Goal: Information Seeking & Learning: Learn about a topic

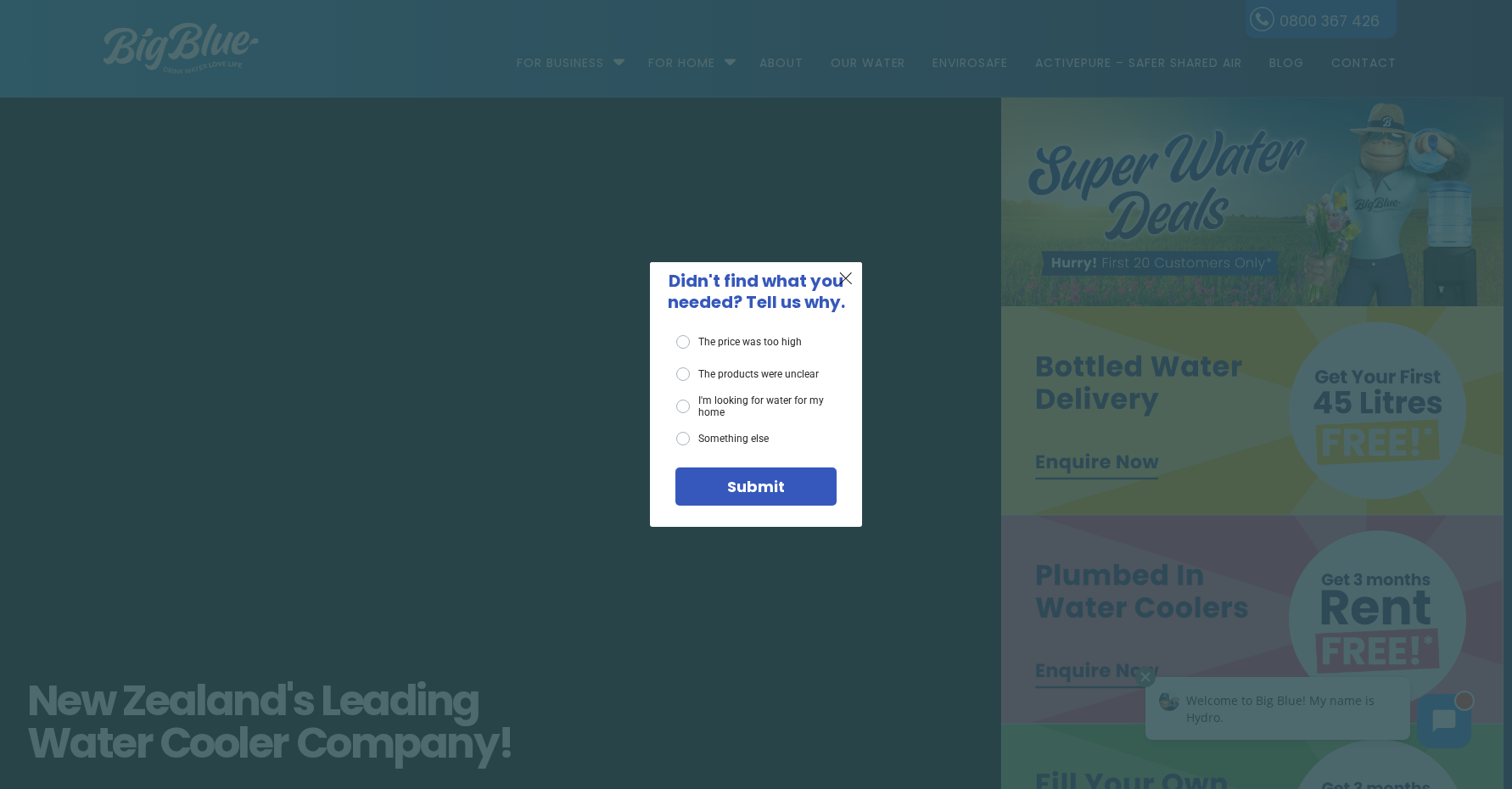
click at [684, 442] on label "Something else" at bounding box center [722, 438] width 92 height 14
click at [0, 0] on input "Something else" at bounding box center [0, 0] width 0 height 0
click at [749, 481] on span "Submit" at bounding box center [756, 487] width 57 height 21
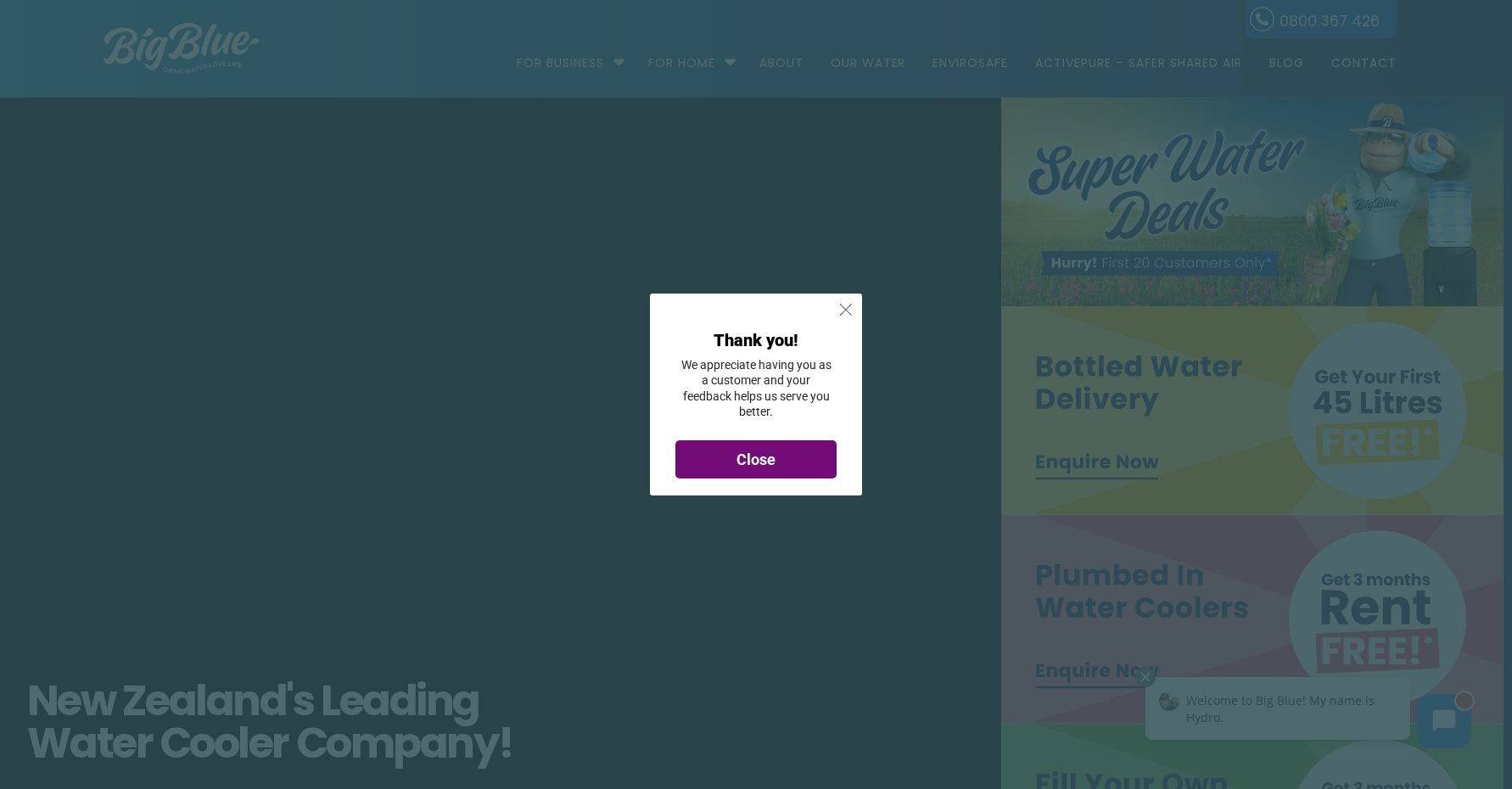
click at [847, 314] on span "X" at bounding box center [846, 309] width 16 height 21
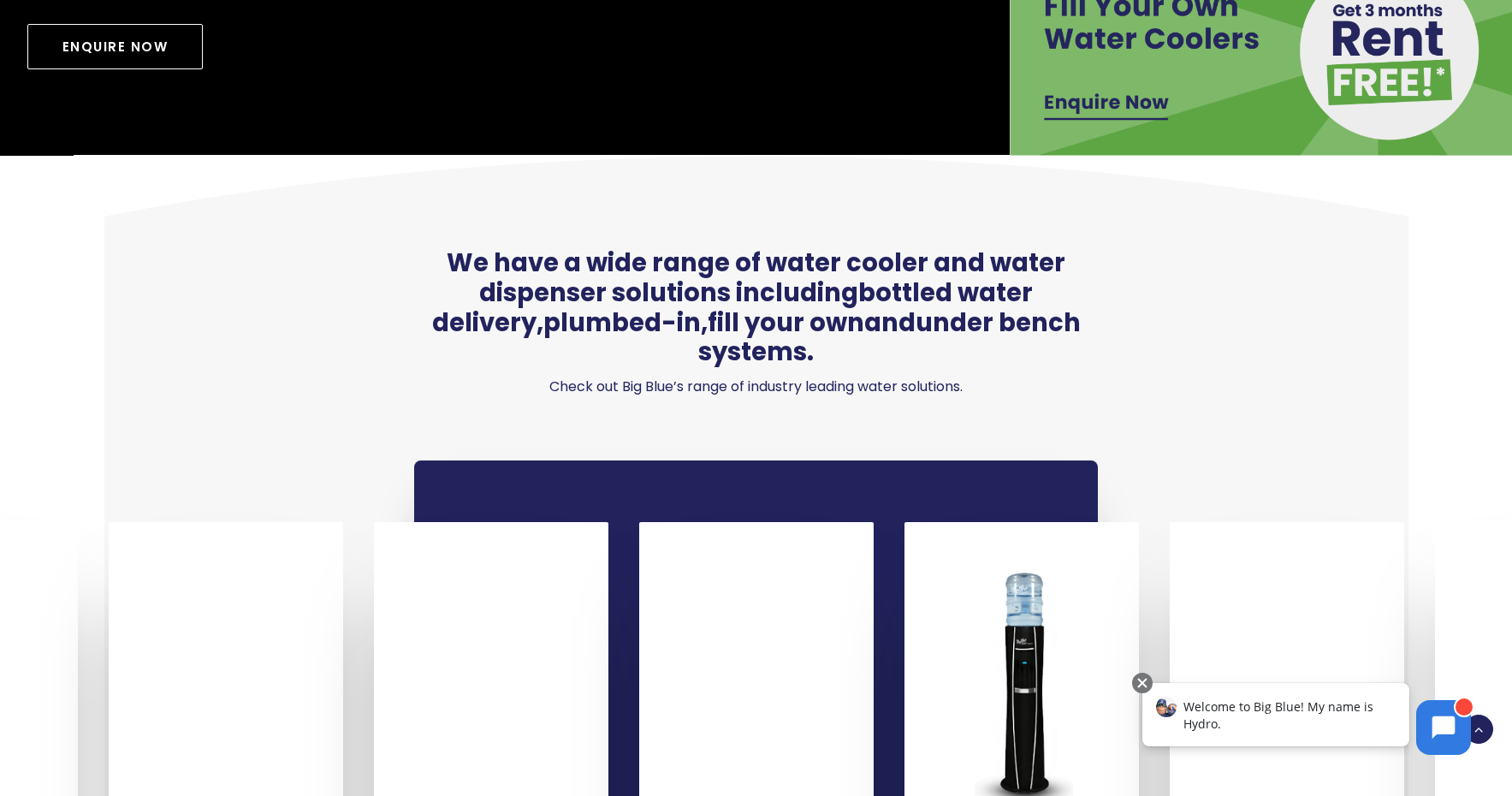
scroll to position [941, 0]
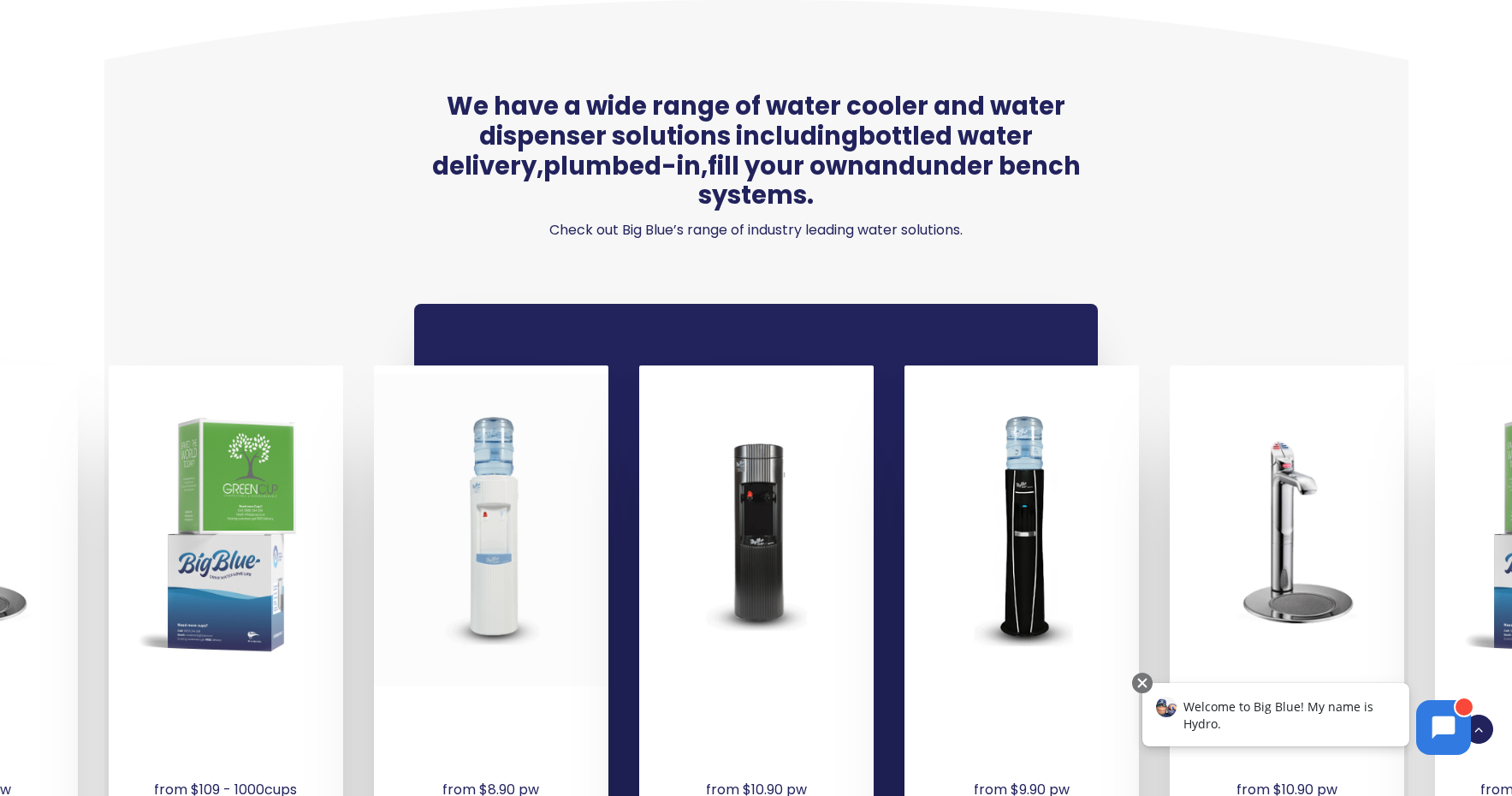
click at [486, 441] on div at bounding box center [491, 529] width 235 height 311
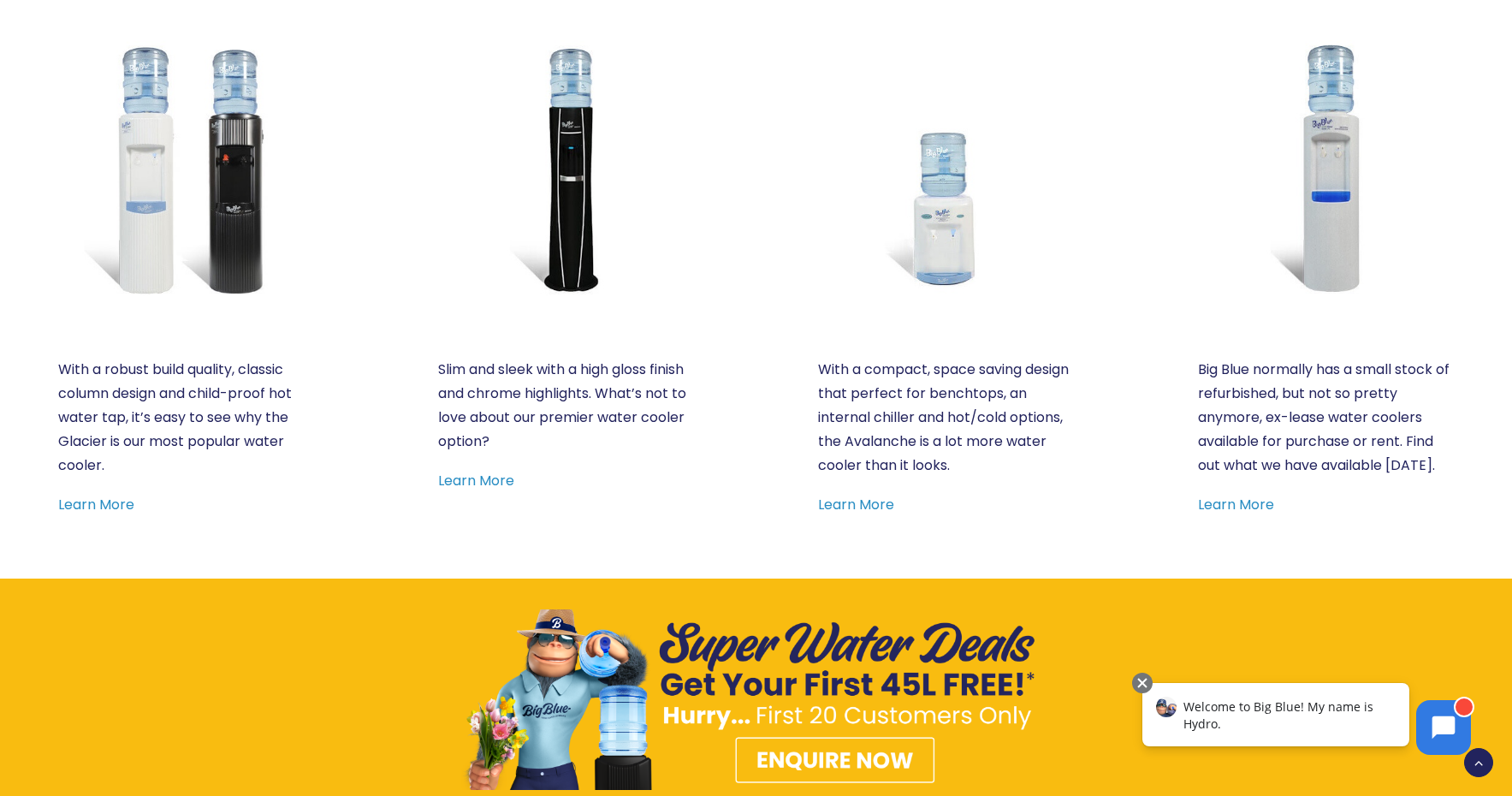
scroll to position [1027, 0]
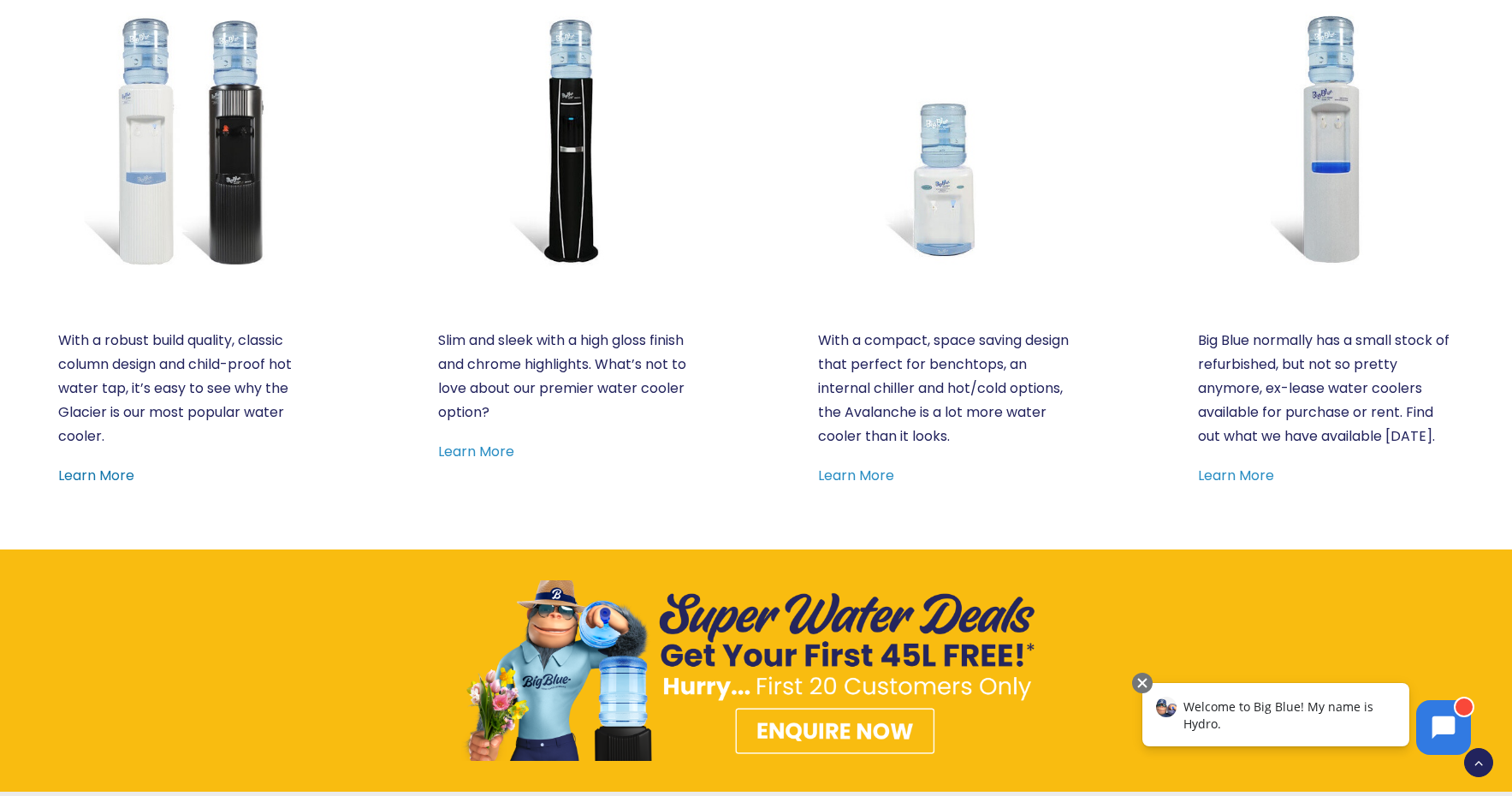
click at [106, 472] on link "Learn More" at bounding box center [96, 475] width 76 height 20
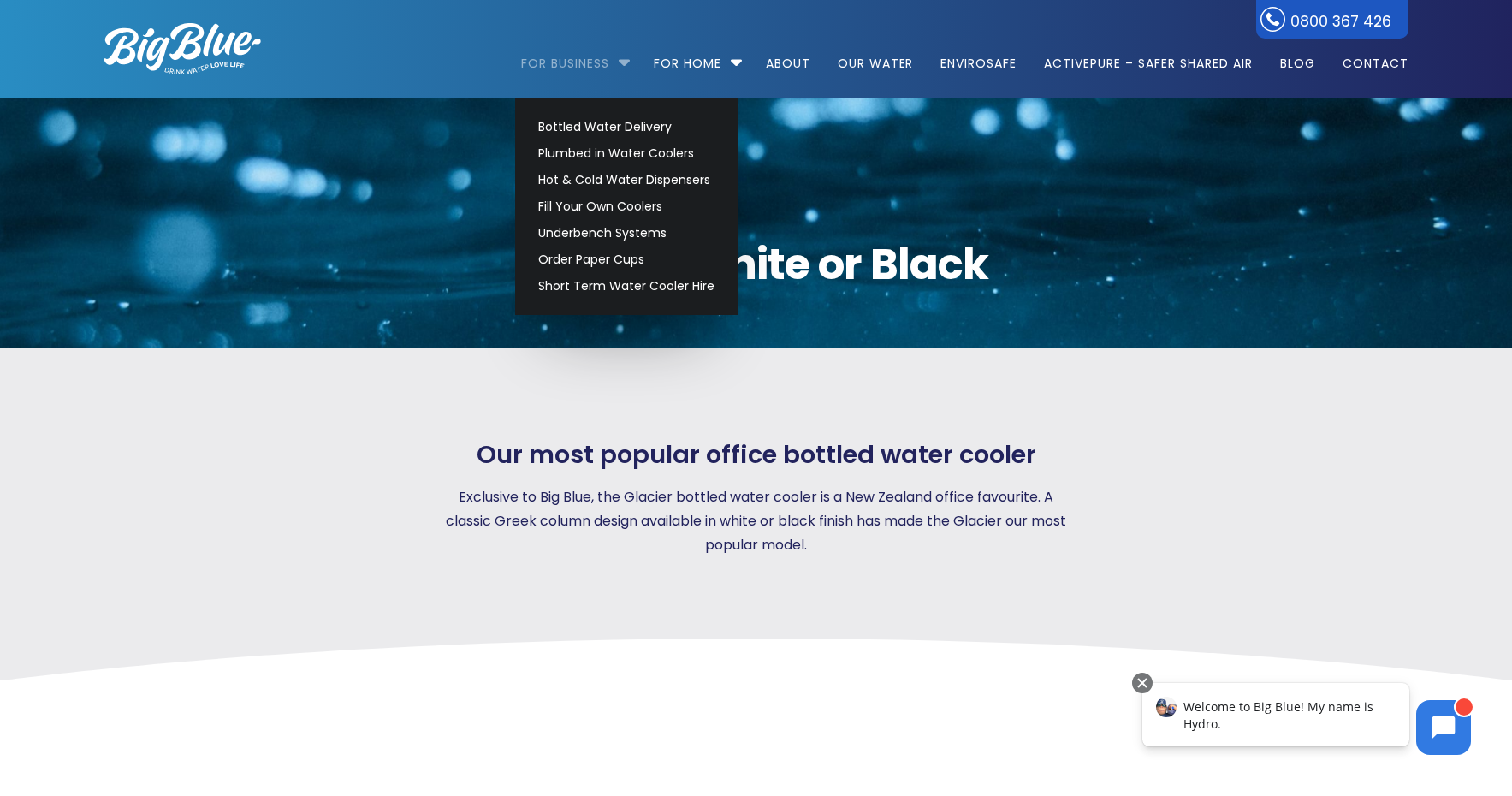
click at [556, 66] on link "For Business" at bounding box center [571, 55] width 100 height 111
